Goal: Task Accomplishment & Management: Manage account settings

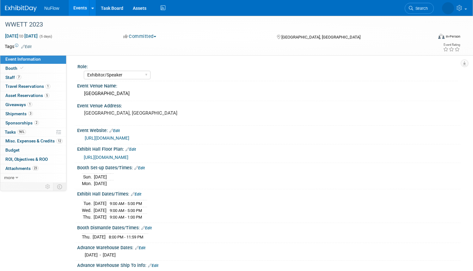
select select "Exhibitor/Speaker"
click at [79, 9] on link "Events" at bounding box center [80, 8] width 23 height 16
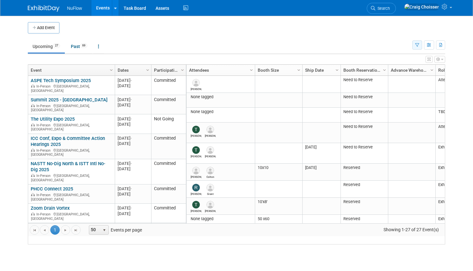
click at [417, 43] on icon "button" at bounding box center [417, 45] width 4 height 4
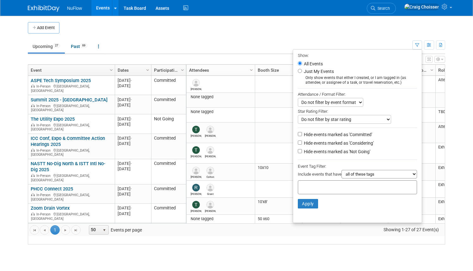
click at [299, 141] on input "Hide events marked as 'Considering'" at bounding box center [300, 143] width 4 height 4
checkbox input "true"
click at [299, 149] on input "Hide events marked as 'Not Going'" at bounding box center [300, 151] width 4 height 4
checkbox input "true"
click at [312, 199] on button "Apply" at bounding box center [308, 203] width 20 height 9
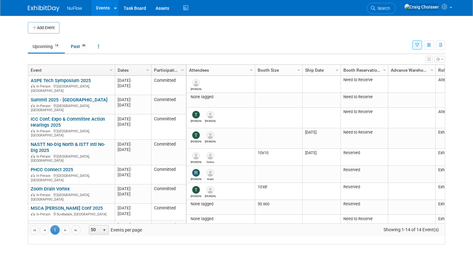
click at [141, 47] on ul "Upcoming 14 Past 46 All Events 60 Past and Upcoming Grouped Annually Events gro…" at bounding box center [220, 47] width 385 height 14
